Goal: Obtain resource: Download file/media

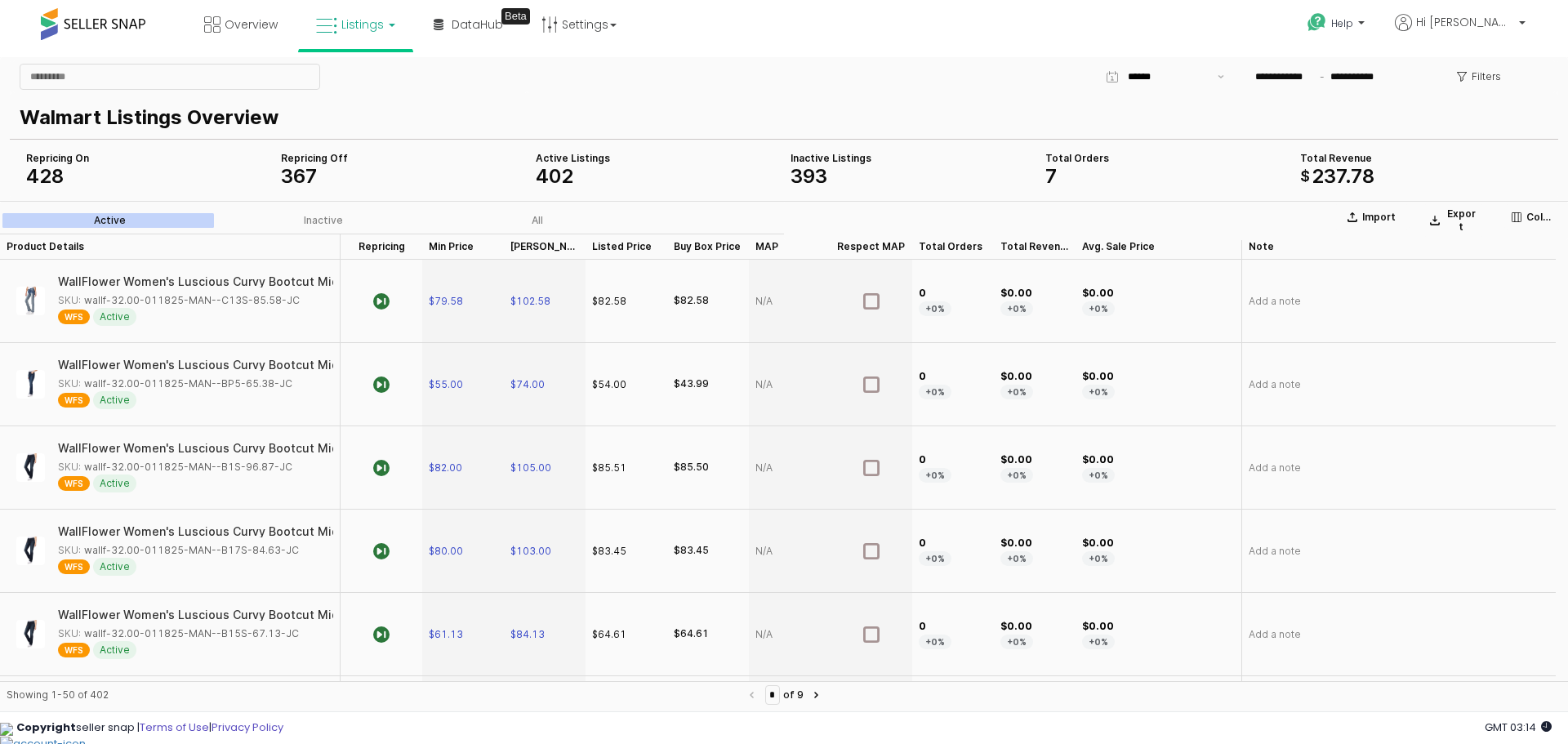
click at [675, 86] on div "**********" at bounding box center [1040, 77] width 1028 height 33
click at [1449, 208] on button "Export" at bounding box center [1452, 221] width 62 height 33
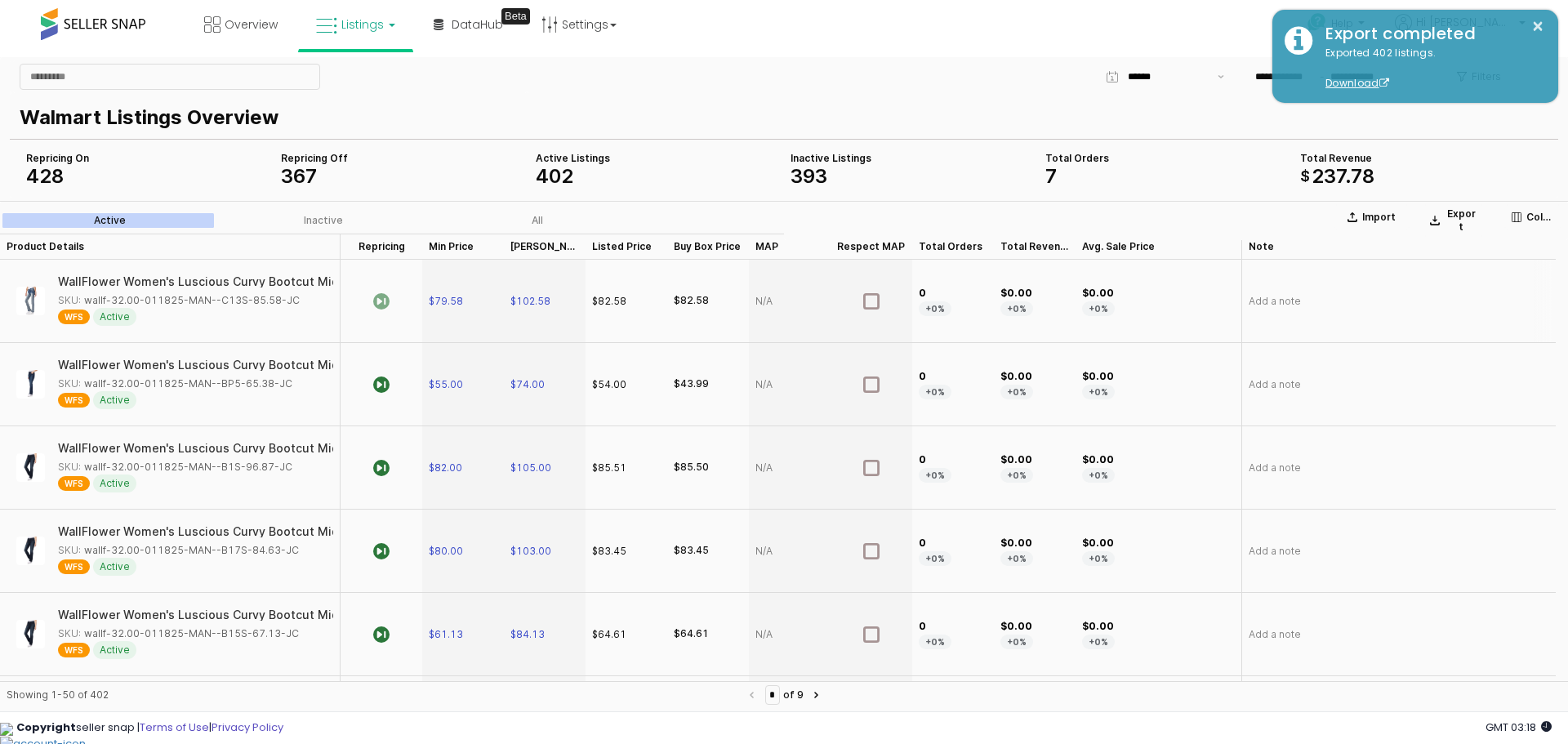
click at [387, 301] on icon "App Frame" at bounding box center [381, 301] width 17 height 17
click at [1546, 208] on button "Columns" at bounding box center [1532, 217] width 57 height 26
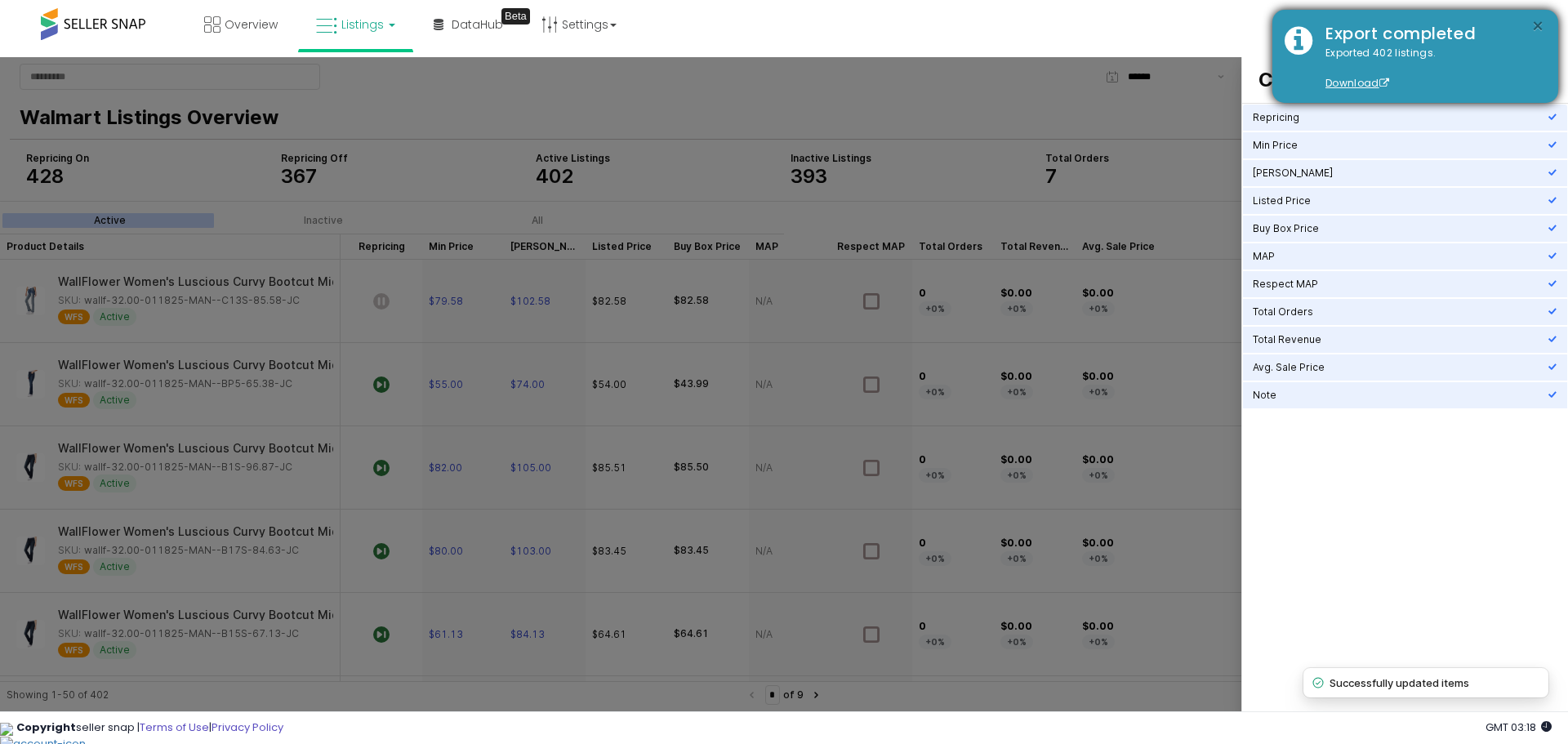
click at [1538, 24] on button "×" at bounding box center [1537, 26] width 13 height 20
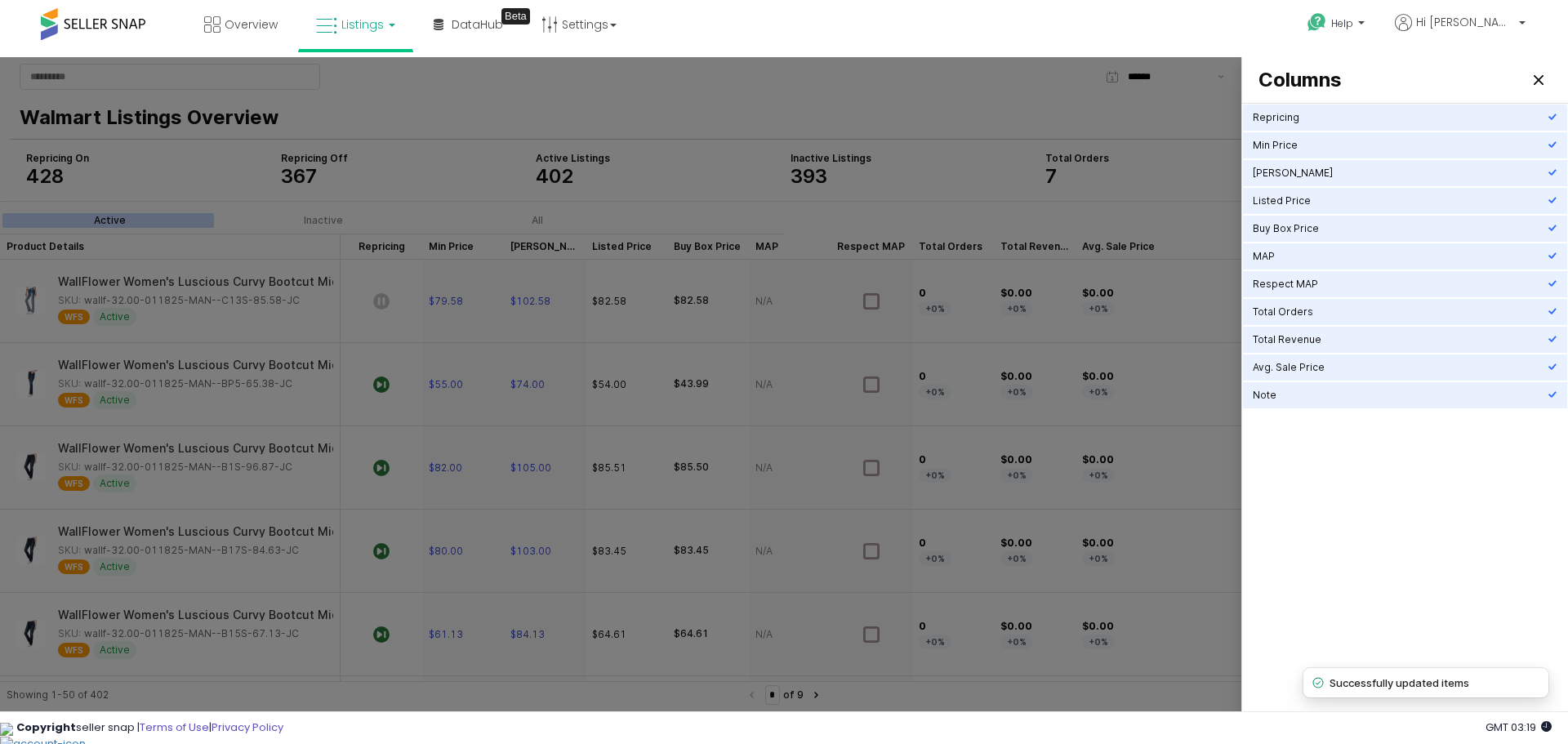
click at [1430, 542] on div "Repricing Min Price Max Price Listed Price Buy Box Price MAP Respect MAP Total …" at bounding box center [1405, 409] width 324 height 612
click at [1538, 75] on div "Close" at bounding box center [1538, 80] width 24 height 24
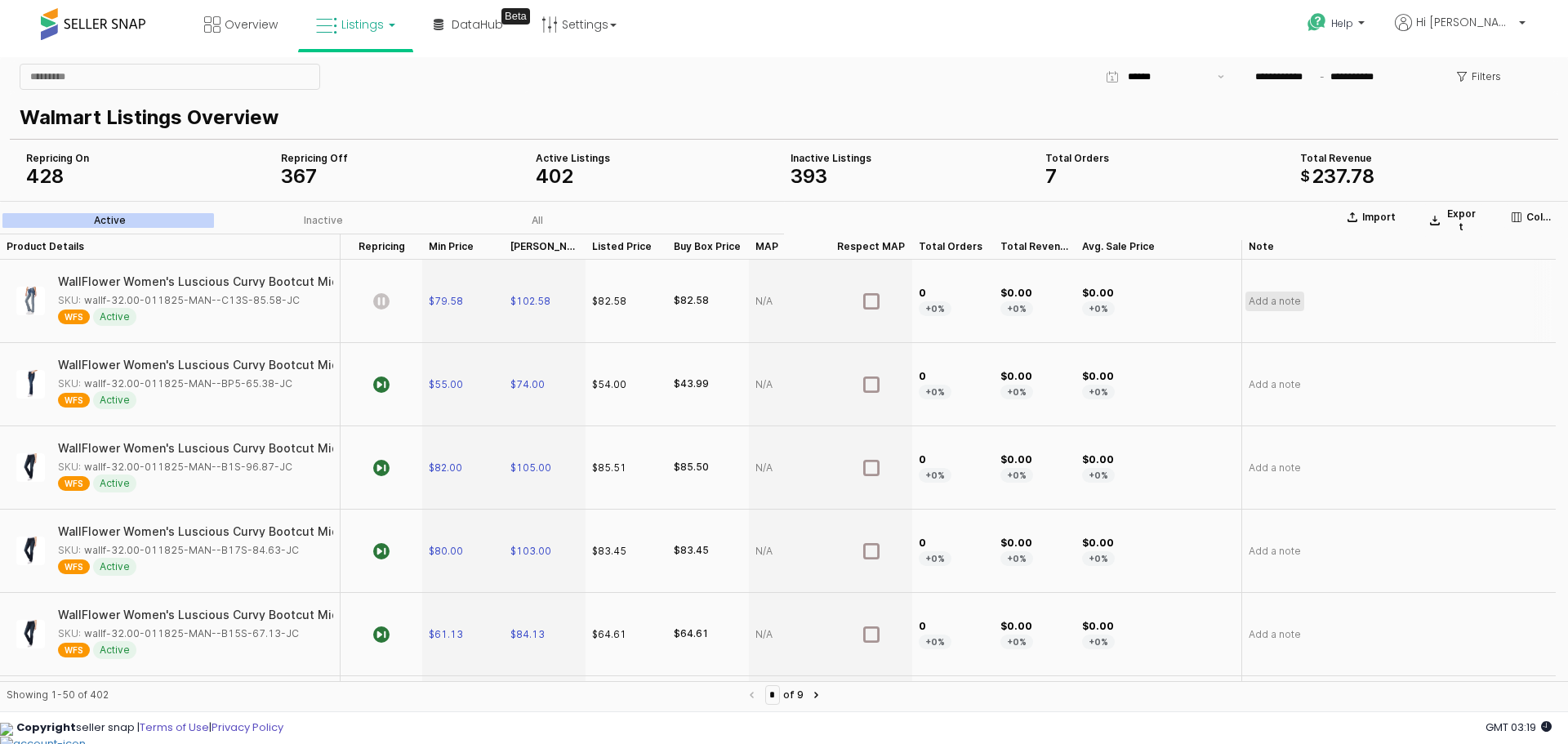
click at [1290, 300] on span "Add a note" at bounding box center [1274, 301] width 52 height 13
click at [955, 105] on p "Walmart Listings Overview" at bounding box center [781, 117] width 1522 height 30
